Goal: Transaction & Acquisition: Purchase product/service

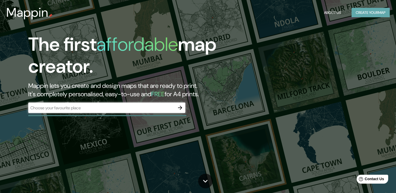
click at [370, 13] on button "Create your map" at bounding box center [370, 13] width 38 height 10
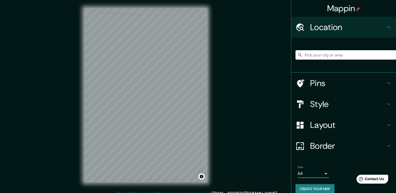
click at [385, 26] on icon at bounding box center [388, 27] width 6 height 6
click at [333, 57] on input "Pick your city or area" at bounding box center [345, 54] width 100 height 9
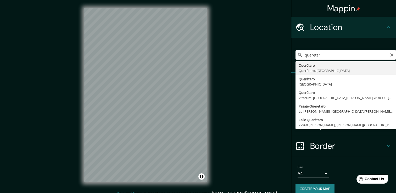
type input "Querétaro, [GEOGRAPHIC_DATA], [GEOGRAPHIC_DATA]"
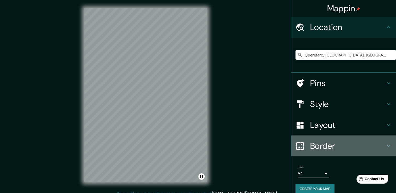
click at [373, 150] on h4 "Border" at bounding box center [347, 146] width 75 height 10
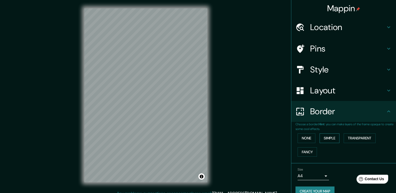
click at [326, 138] on button "Simple" at bounding box center [329, 138] width 20 height 10
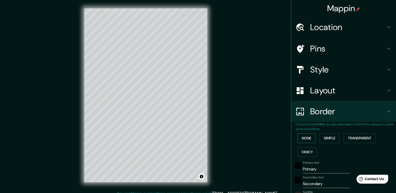
click at [301, 137] on button "None" at bounding box center [306, 138] width 18 height 10
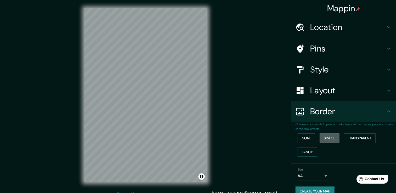
click at [324, 135] on button "Simple" at bounding box center [329, 138] width 20 height 10
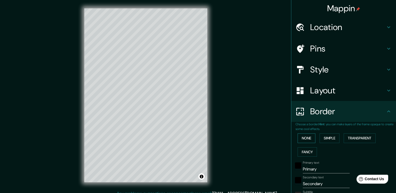
click at [305, 138] on button "None" at bounding box center [306, 138] width 18 height 10
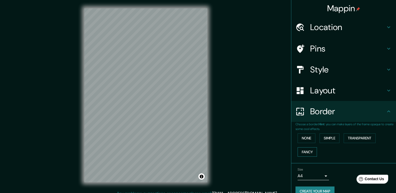
click at [303, 153] on button "Fancy" at bounding box center [306, 152] width 19 height 10
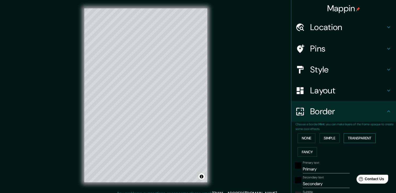
click at [357, 138] on button "Transparent" at bounding box center [360, 138] width 32 height 10
click at [303, 150] on button "Fancy" at bounding box center [306, 152] width 19 height 10
click at [302, 135] on button "None" at bounding box center [306, 138] width 18 height 10
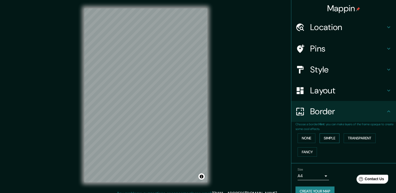
click at [328, 139] on button "Simple" at bounding box center [329, 138] width 20 height 10
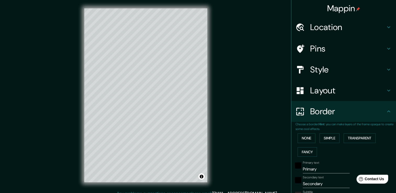
scroll to position [6, 0]
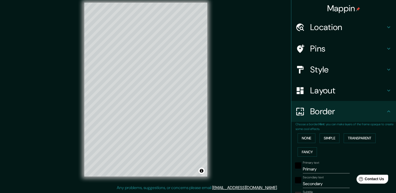
click at [308, 171] on input "Primary" at bounding box center [326, 169] width 47 height 8
drag, startPoint x: 314, startPoint y: 171, endPoint x: 291, endPoint y: 172, distance: 22.8
click at [293, 172] on div "Primary text Primary" at bounding box center [336, 167] width 86 height 13
type input "38"
type input "Q"
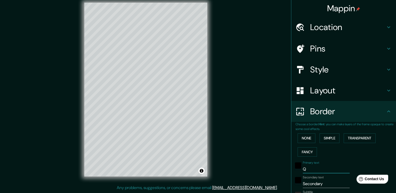
type input "38"
type input "Qr"
type input "38"
type input "Qro"
type input "38"
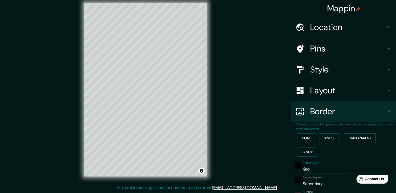
type input "Qro"
click at [304, 184] on input "Secondary" at bounding box center [326, 184] width 47 height 8
type input "Scondary"
type input "38"
type input "condary"
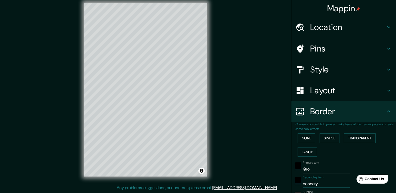
type input "38"
drag, startPoint x: 320, startPoint y: 184, endPoint x: 288, endPoint y: 181, distance: 32.3
click at [291, 181] on div "Choose a border. Hint : you can make layers of the frame opaque to create some …" at bounding box center [343, 190] width 105 height 137
type input "P"
type input "38"
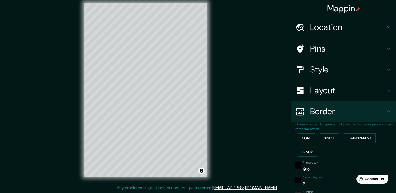
type input "Pl"
type input "38"
type input "Pla"
type input "38"
type input "Plaz"
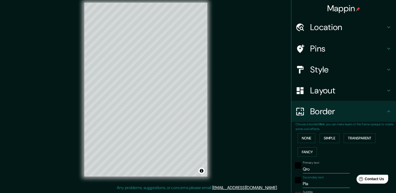
type input "38"
type input "Plaza"
type input "38"
type input "Plaza"
type input "38"
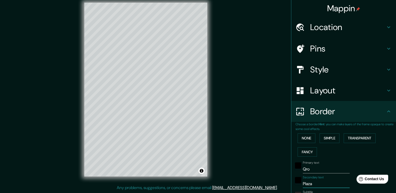
type input "Plaza b"
type input "38"
type input "Plaza bi"
type input "38"
type input "Plaza bic"
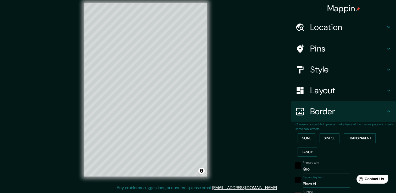
type input "38"
type input "Plaza [PERSON_NAME]"
type input "38"
type input "Plaza bicen"
type input "38"
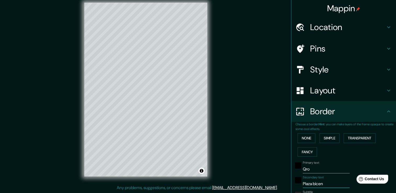
type input "Plaza bicent"
type input "38"
type input "[GEOGRAPHIC_DATA]"
type input "38"
type input "[GEOGRAPHIC_DATA]"
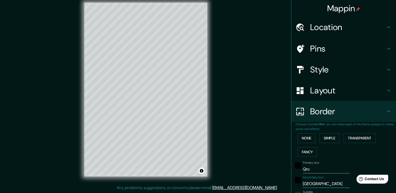
type input "38"
type input "[GEOGRAPHIC_DATA]"
type input "38"
type input "[GEOGRAPHIC_DATA]"
type input "38"
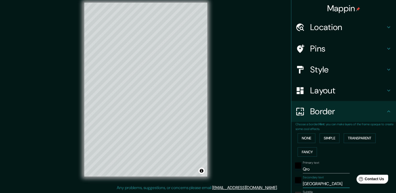
type input "[GEOGRAPHIC_DATA]"
type input "38"
type input "[GEOGRAPHIC_DATA]"
type input "38"
type input "Plaza bicentenari"
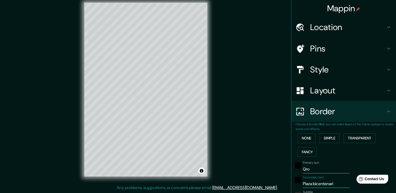
type input "38"
type input "Plaza bicentenario"
type input "38"
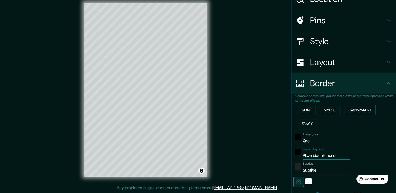
scroll to position [30, 0]
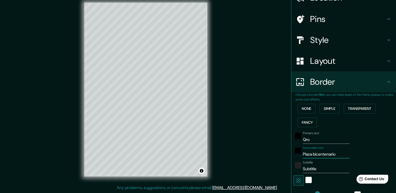
type input "Plaza bicentenario"
click at [306, 171] on input "Subtitle" at bounding box center [326, 169] width 47 height 8
click at [337, 155] on input "Plaza bicentenario" at bounding box center [326, 154] width 47 height 8
drag, startPoint x: 333, startPoint y: 153, endPoint x: 290, endPoint y: 156, distance: 43.0
click at [293, 156] on div "Secondary text Plaza bicentenario" at bounding box center [336, 152] width 86 height 13
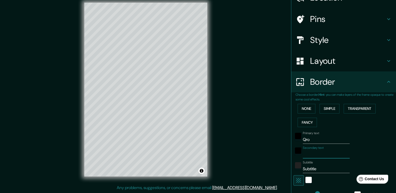
type input "38"
type input "H"
type input "38"
type input "Hé"
type input "38"
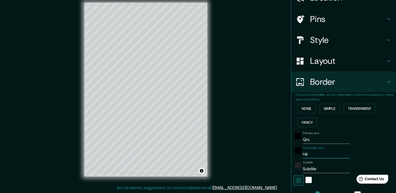
type input "Hér"
type input "38"
type input "Hérc"
type input "38"
type input "Hércu"
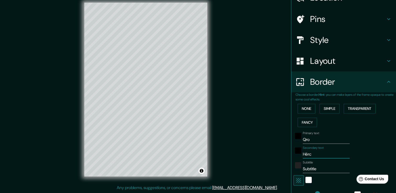
type input "38"
type input "Hércul"
type input "38"
type input "Hércule"
type input "38"
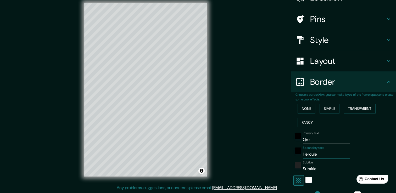
type input "Hércules"
type input "38"
type input "Hércules"
click at [309, 168] on input "Subtitle" at bounding box center [326, 169] width 47 height 8
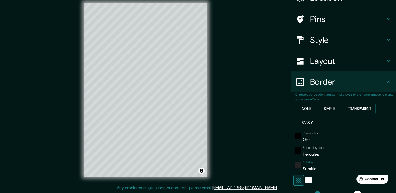
click at [309, 168] on input "Subtitle" at bounding box center [326, 169] width 47 height 8
paste input "Plaza bicentenario"
type input "Plaza bicentenario"
type input "38"
type input "Plaza bicentenario"
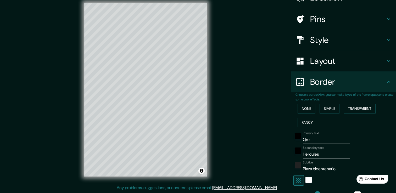
click at [385, 83] on icon at bounding box center [388, 82] width 6 height 6
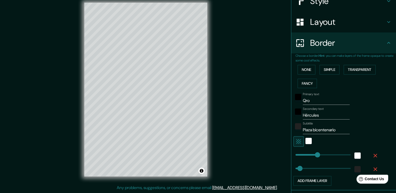
scroll to position [77, 0]
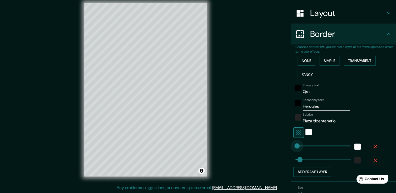
type input "5"
drag, startPoint x: 312, startPoint y: 146, endPoint x: 292, endPoint y: 147, distance: 20.2
type input "38"
type input "52"
drag, startPoint x: 292, startPoint y: 146, endPoint x: 297, endPoint y: 145, distance: 5.5
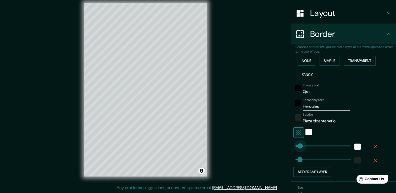
type input "38"
type input "23"
drag, startPoint x: 297, startPoint y: 145, endPoint x: 294, endPoint y: 145, distance: 3.4
type input "38"
type input "8"
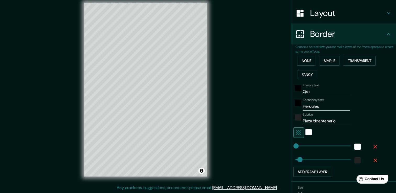
type input "0"
drag, startPoint x: 297, startPoint y: 158, endPoint x: 289, endPoint y: 158, distance: 8.4
type input "32"
drag, startPoint x: 291, startPoint y: 158, endPoint x: 296, endPoint y: 159, distance: 5.5
type input "88"
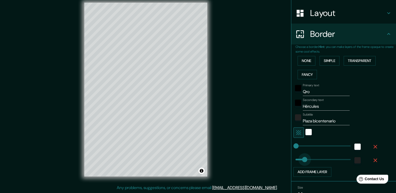
drag, startPoint x: 296, startPoint y: 159, endPoint x: 302, endPoint y: 159, distance: 6.1
type input "237"
drag, startPoint x: 302, startPoint y: 159, endPoint x: 320, endPoint y: 161, distance: 17.9
type input "10"
drag, startPoint x: 320, startPoint y: 161, endPoint x: 292, endPoint y: 158, distance: 27.6
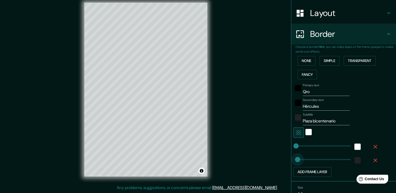
type input "21"
type input "37"
type input "43"
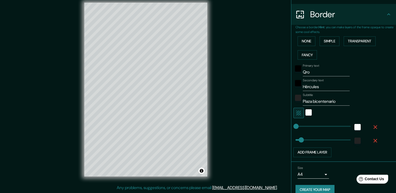
scroll to position [104, 0]
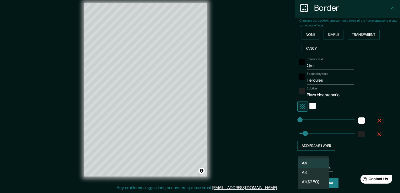
click at [323, 167] on body "Mappin Location [GEOGRAPHIC_DATA], [GEOGRAPHIC_DATA], [GEOGRAPHIC_DATA] Pins St…" at bounding box center [200, 90] width 400 height 193
click at [372, 94] on div at bounding box center [200, 96] width 400 height 193
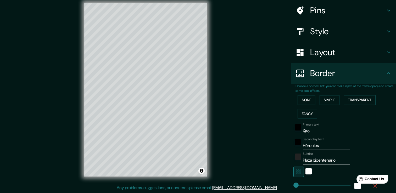
scroll to position [38, 0]
click at [385, 74] on icon at bounding box center [388, 74] width 6 height 6
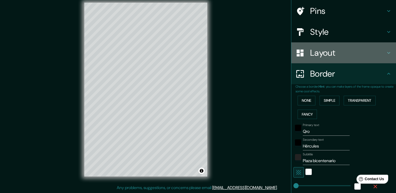
click at [385, 50] on icon at bounding box center [388, 53] width 6 height 6
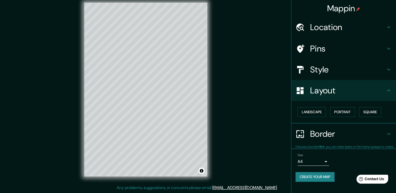
scroll to position [0, 0]
click at [313, 111] on button "Landscape" at bounding box center [311, 112] width 28 height 10
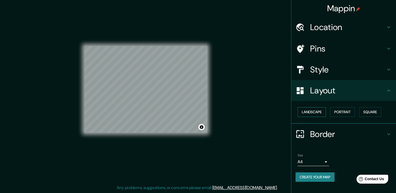
click at [313, 111] on button "Landscape" at bounding box center [311, 112] width 28 height 10
click at [343, 111] on button "Portrait" at bounding box center [342, 112] width 25 height 10
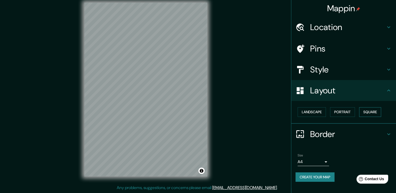
click at [369, 110] on button "Square" at bounding box center [370, 112] width 22 height 10
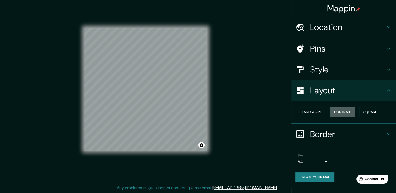
click at [338, 113] on button "Portrait" at bounding box center [342, 112] width 25 height 10
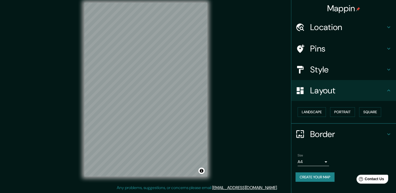
click at [387, 92] on icon at bounding box center [388, 90] width 6 height 6
click at [390, 134] on icon at bounding box center [388, 134] width 6 height 6
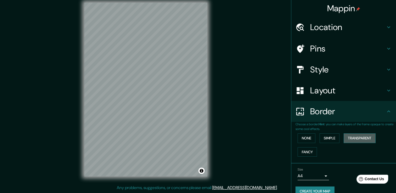
click at [356, 138] on button "Transparent" at bounding box center [360, 138] width 32 height 10
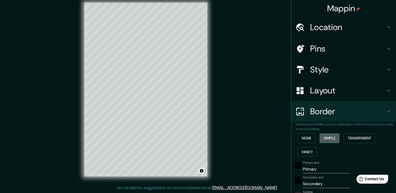
click at [324, 140] on button "Simple" at bounding box center [329, 138] width 20 height 10
drag, startPoint x: 391, startPoint y: 100, endPoint x: 395, endPoint y: 81, distance: 19.6
click at [395, 81] on div "Mappin Location [GEOGRAPHIC_DATA], [GEOGRAPHIC_DATA], [GEOGRAPHIC_DATA] Pins St…" at bounding box center [343, 96] width 105 height 193
click at [385, 67] on icon at bounding box center [388, 69] width 6 height 6
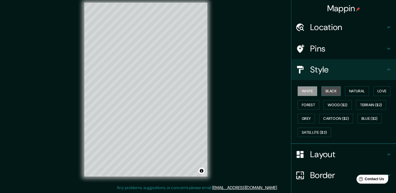
click at [325, 93] on button "Black" at bounding box center [331, 91] width 20 height 10
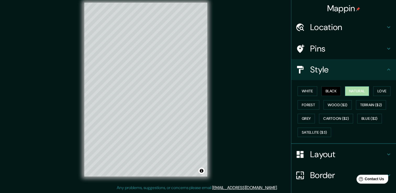
click at [355, 88] on button "Natural" at bounding box center [357, 91] width 24 height 10
click at [147, 103] on div at bounding box center [147, 104] width 4 height 4
click at [143, 108] on div at bounding box center [142, 107] width 4 height 4
click at [341, 48] on h4 "Pins" at bounding box center [347, 48] width 75 height 10
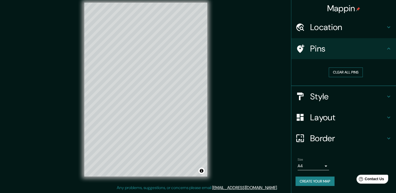
click at [349, 72] on button "Clear all pins" at bounding box center [346, 72] width 34 height 10
click at [348, 71] on button "Clear all pins" at bounding box center [346, 72] width 34 height 10
click at [379, 29] on h4 "Location" at bounding box center [347, 27] width 75 height 10
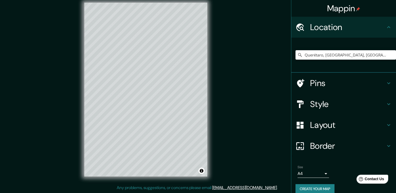
click at [379, 29] on h4 "Location" at bounding box center [347, 27] width 75 height 10
click at [343, 126] on h4 "Layout" at bounding box center [347, 125] width 75 height 10
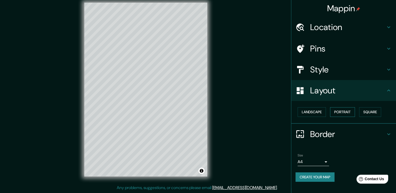
click at [348, 112] on button "Portrait" at bounding box center [342, 112] width 25 height 10
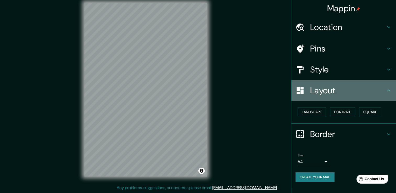
click at [388, 89] on icon at bounding box center [388, 90] width 6 height 6
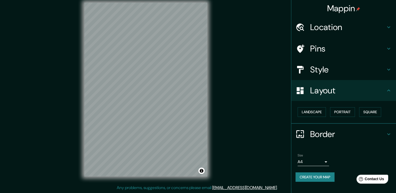
click at [387, 88] on icon at bounding box center [388, 90] width 6 height 6
click at [387, 91] on icon at bounding box center [388, 90] width 6 height 6
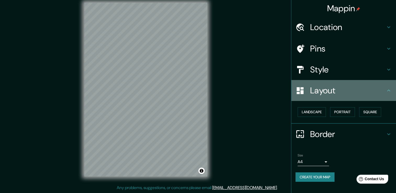
click at [390, 92] on icon at bounding box center [388, 90] width 6 height 6
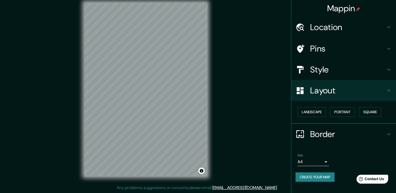
click at [389, 67] on icon at bounding box center [388, 69] width 6 height 6
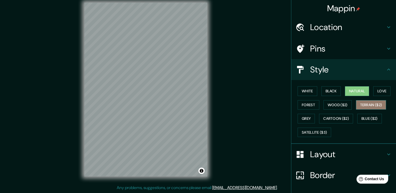
click at [369, 106] on button "Terrain ($2)" at bounding box center [371, 105] width 30 height 10
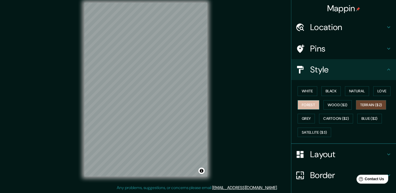
click at [302, 105] on button "Forest" at bounding box center [308, 105] width 22 height 10
click at [306, 119] on button "Grey" at bounding box center [305, 119] width 17 height 10
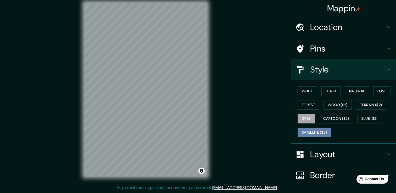
click at [318, 135] on button "Satellite ($3)" at bounding box center [313, 133] width 33 height 10
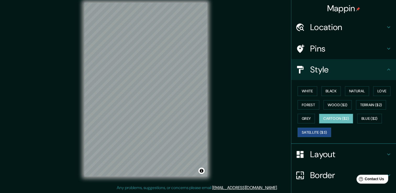
click at [326, 119] on button "Cartoon ($2)" at bounding box center [336, 119] width 34 height 10
click at [361, 117] on button "Blue ($2)" at bounding box center [369, 119] width 25 height 10
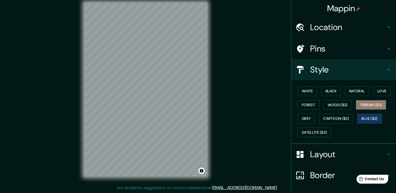
click at [364, 103] on button "Terrain ($2)" at bounding box center [371, 105] width 30 height 10
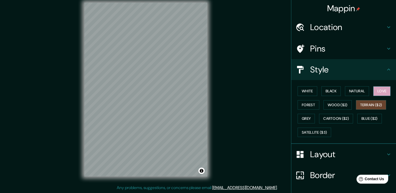
click at [375, 87] on button "Love" at bounding box center [381, 91] width 17 height 10
click at [354, 91] on button "Natural" at bounding box center [357, 91] width 24 height 10
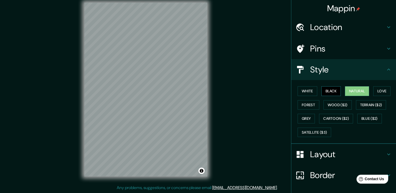
click at [326, 88] on button "Black" at bounding box center [331, 91] width 20 height 10
click at [303, 91] on button "White" at bounding box center [307, 91] width 20 height 10
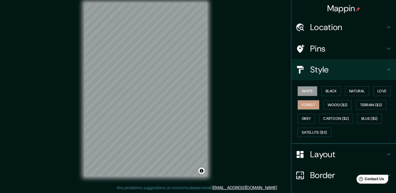
click at [310, 108] on button "Forest" at bounding box center [308, 105] width 22 height 10
click at [335, 108] on button "Wood ($2)" at bounding box center [337, 105] width 28 height 10
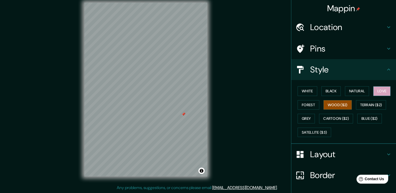
click at [375, 94] on button "Love" at bounding box center [381, 91] width 17 height 10
click at [348, 94] on button "Natural" at bounding box center [357, 91] width 24 height 10
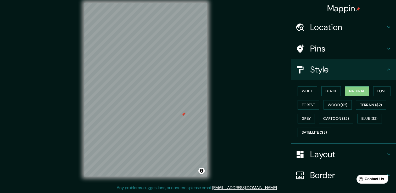
click at [355, 48] on h4 "Pins" at bounding box center [347, 48] width 75 height 10
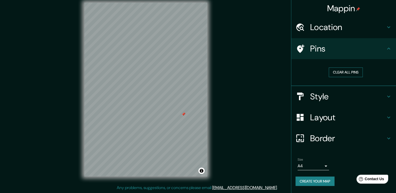
click at [344, 74] on button "Clear all pins" at bounding box center [346, 72] width 34 height 10
click at [388, 50] on icon at bounding box center [388, 49] width 6 height 6
click at [388, 48] on icon at bounding box center [388, 49] width 6 height 6
click at [388, 98] on icon at bounding box center [388, 96] width 6 height 6
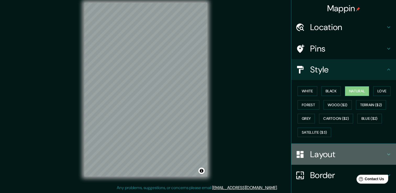
click at [385, 153] on icon at bounding box center [388, 154] width 6 height 6
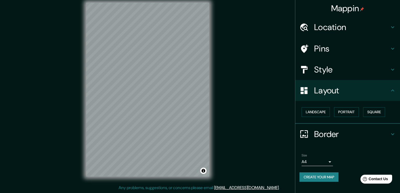
click at [323, 161] on body "Mappin Location [GEOGRAPHIC_DATA], [GEOGRAPHIC_DATA], [GEOGRAPHIC_DATA] Pins St…" at bounding box center [200, 90] width 400 height 193
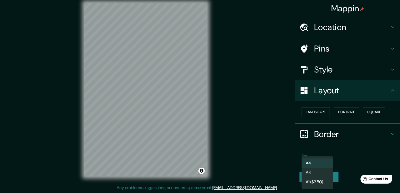
click at [316, 173] on li "A3" at bounding box center [316, 172] width 31 height 9
click at [323, 162] on body "Mappin Location [GEOGRAPHIC_DATA], [GEOGRAPHIC_DATA], [GEOGRAPHIC_DATA] Pins St…" at bounding box center [200, 90] width 400 height 193
click at [314, 185] on li "A1 ($2.50)" at bounding box center [316, 181] width 31 height 9
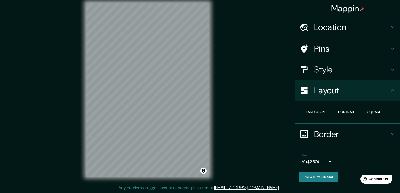
click at [328, 159] on body "Mappin Location [GEOGRAPHIC_DATA], [GEOGRAPHIC_DATA], [GEOGRAPHIC_DATA] Pins St…" at bounding box center [200, 90] width 400 height 193
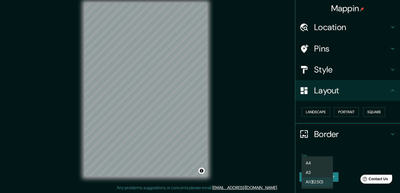
click at [315, 167] on li "A4" at bounding box center [316, 163] width 31 height 9
type input "single"
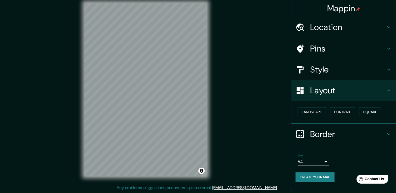
click at [318, 177] on button "Create your map" at bounding box center [314, 177] width 39 height 10
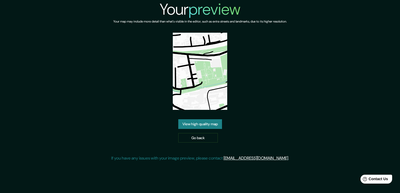
click at [200, 126] on link "View high quality map" at bounding box center [200, 124] width 44 height 10
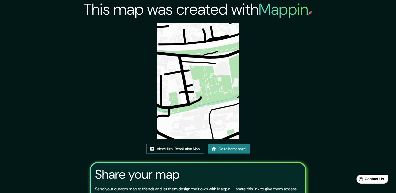
click at [195, 147] on link "View High-Resolution Map" at bounding box center [175, 149] width 58 height 10
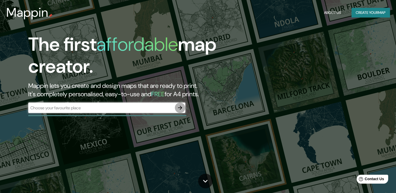
click at [177, 107] on icon "button" at bounding box center [180, 108] width 6 height 6
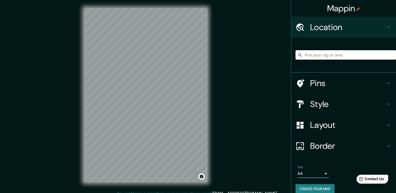
click at [321, 55] on input "Pick your city or area" at bounding box center [345, 54] width 100 height 9
type input "Querétaro, [GEOGRAPHIC_DATA], [GEOGRAPHIC_DATA]"
click at [385, 104] on icon at bounding box center [388, 104] width 6 height 6
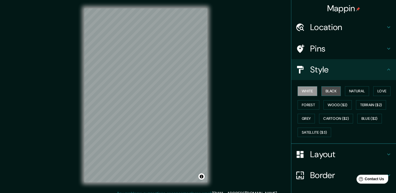
click at [328, 93] on button "Black" at bounding box center [331, 91] width 20 height 10
click at [301, 107] on button "Forest" at bounding box center [308, 105] width 22 height 10
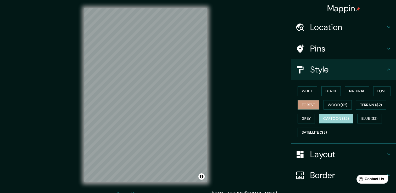
click at [347, 118] on button "Cartoon ($2)" at bounding box center [336, 119] width 34 height 10
